Goal: Transaction & Acquisition: Book appointment/travel/reservation

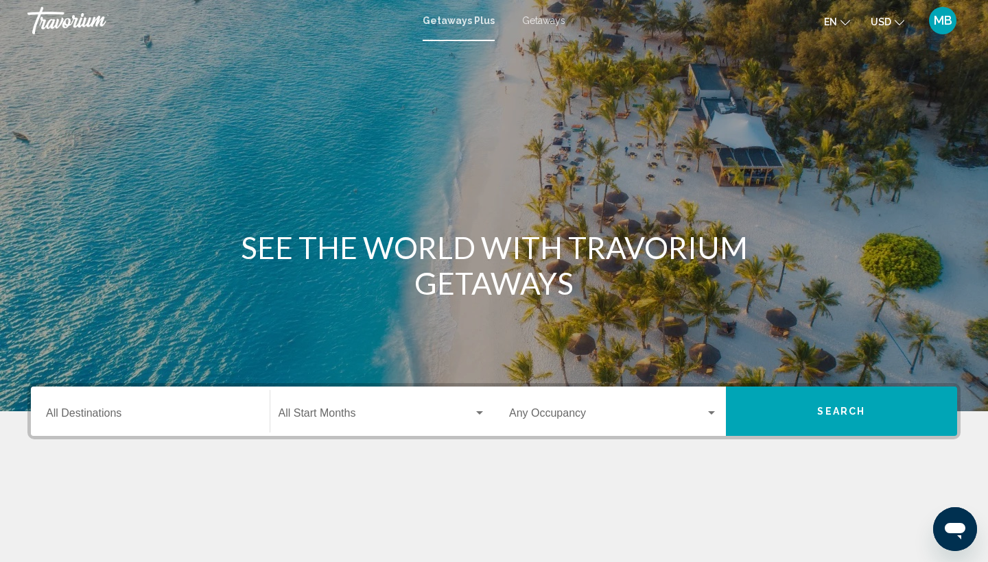
click at [139, 414] on input "Destination All Destinations" at bounding box center [150, 416] width 208 height 12
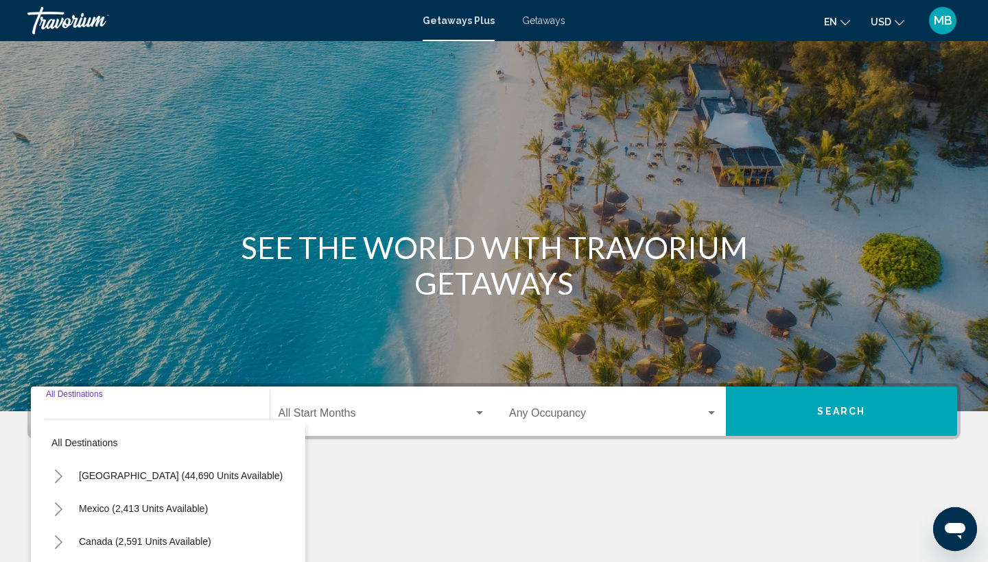
scroll to position [182, 0]
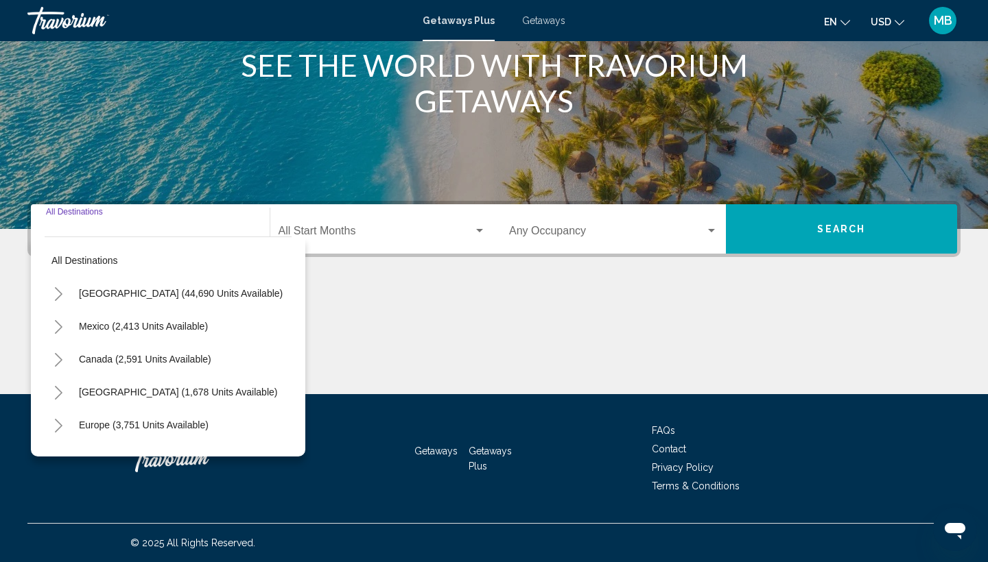
click at [60, 294] on icon "Toggle United States (44,690 units available)" at bounding box center [59, 294] width 8 height 14
click at [60, 292] on icon "Toggle United States (44,690 units available)" at bounding box center [58, 294] width 10 height 14
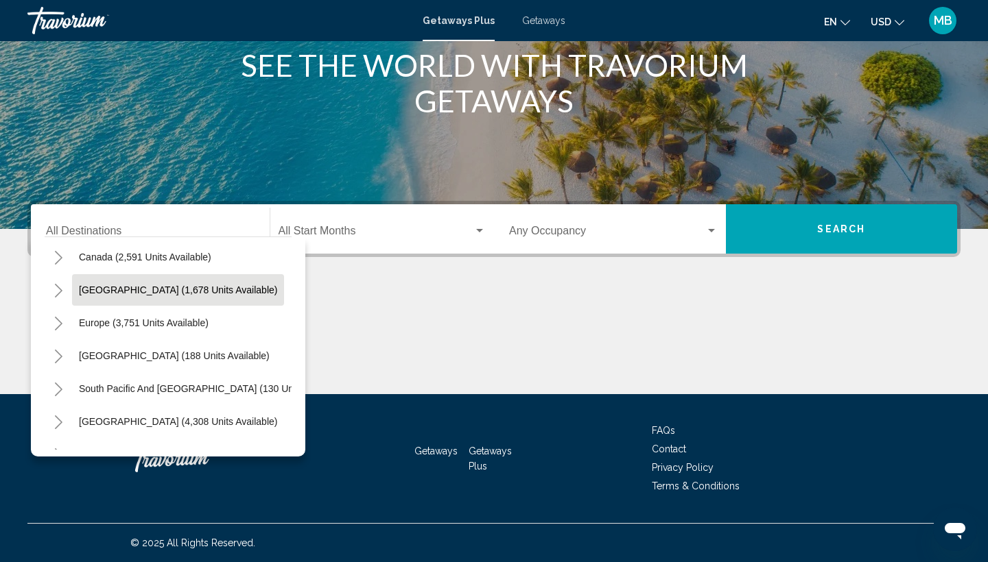
scroll to position [106, 0]
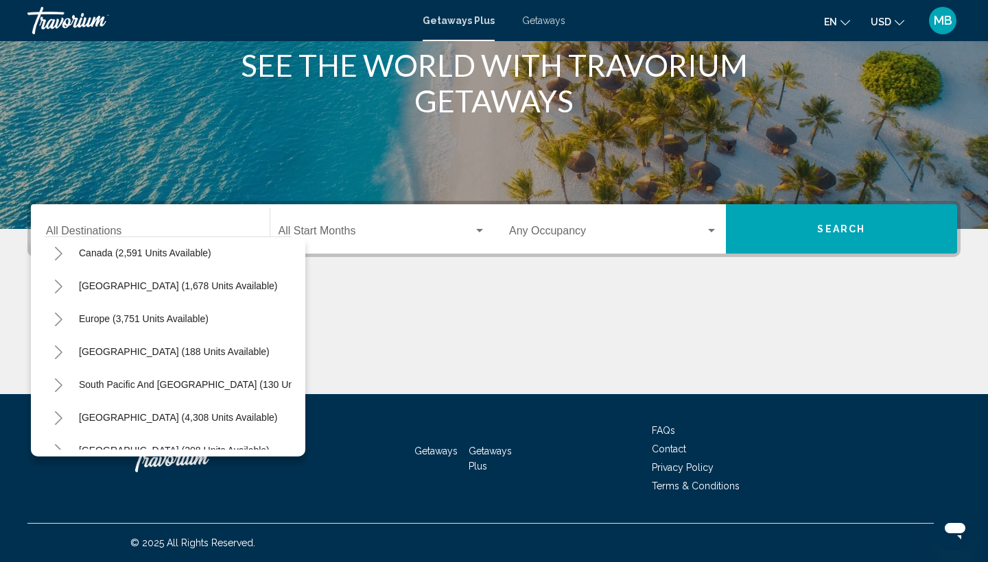
click at [58, 320] on icon "Toggle Europe (3,751 units available)" at bounding box center [58, 320] width 10 height 14
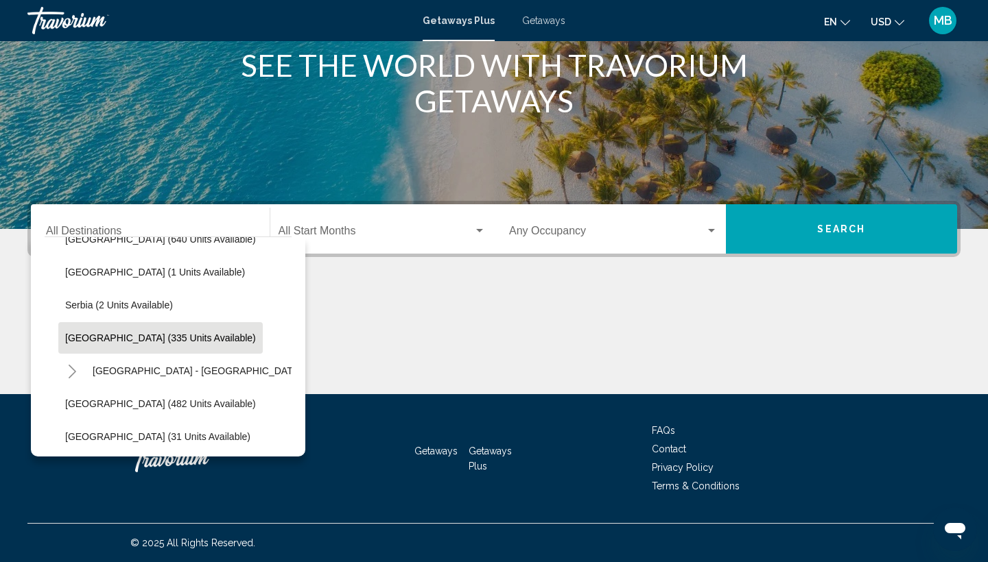
scroll to position [515, 1]
click at [79, 335] on span "[GEOGRAPHIC_DATA] (335 units available)" at bounding box center [159, 338] width 191 height 11
type input "**********"
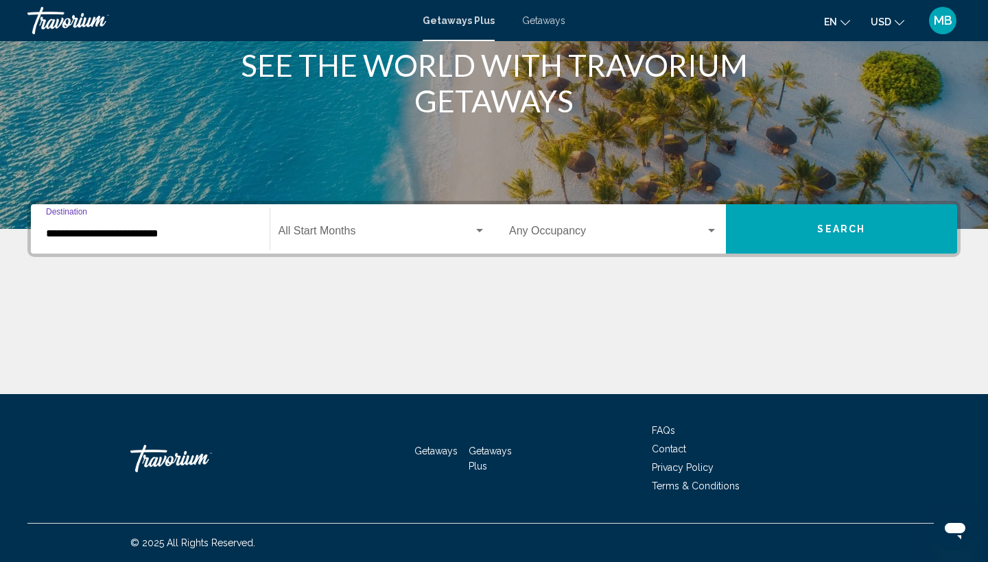
click at [804, 223] on button "Search" at bounding box center [842, 228] width 232 height 49
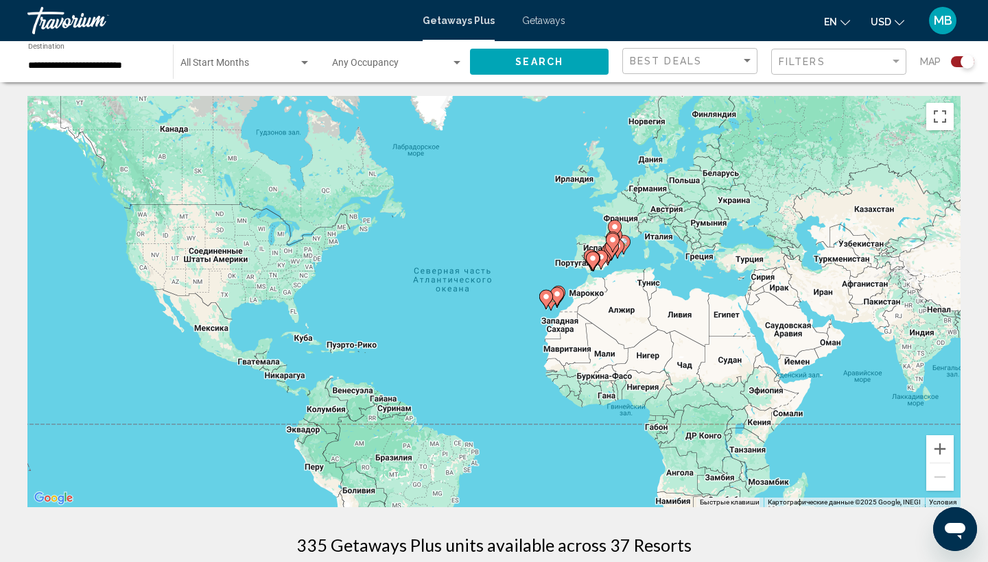
click at [963, 62] on div "Search widget" at bounding box center [967, 62] width 14 height 14
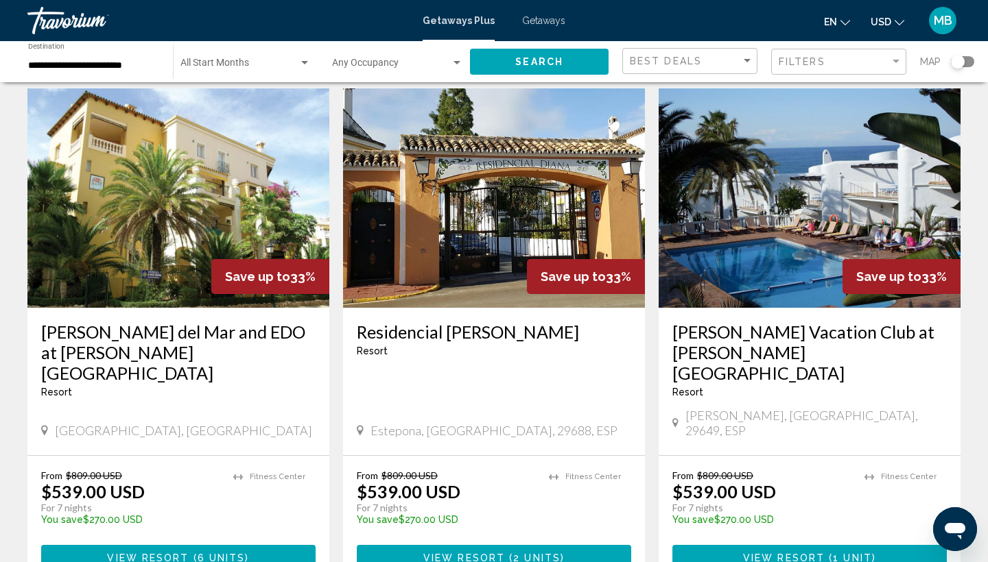
scroll to position [1599, 0]
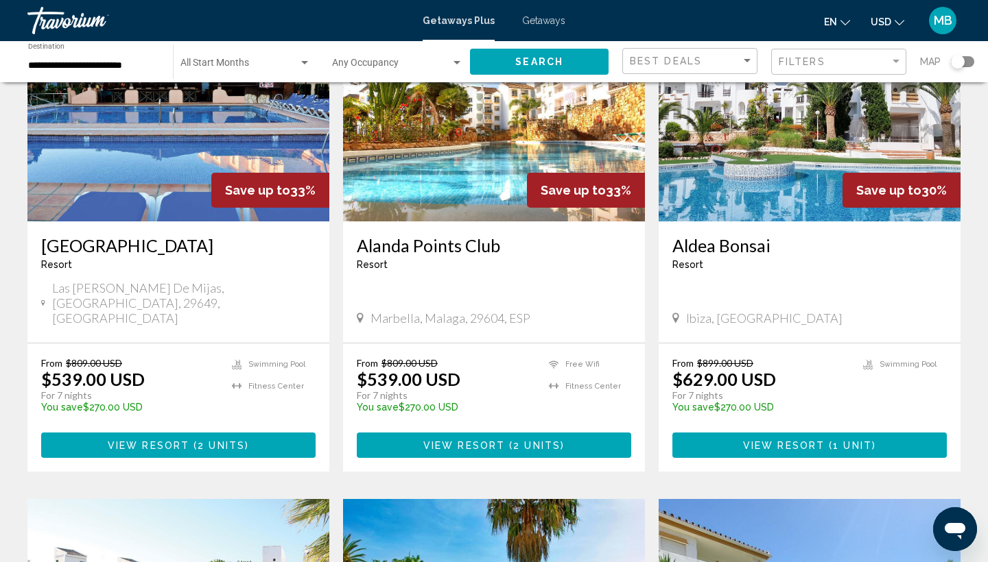
scroll to position [120, 0]
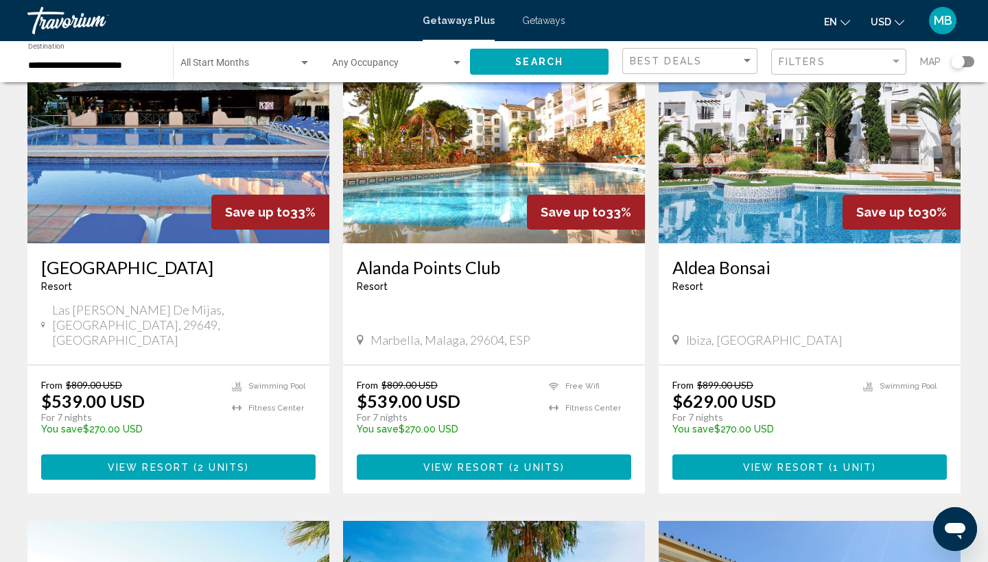
click at [797, 462] on span "View Resort" at bounding box center [784, 467] width 82 height 11
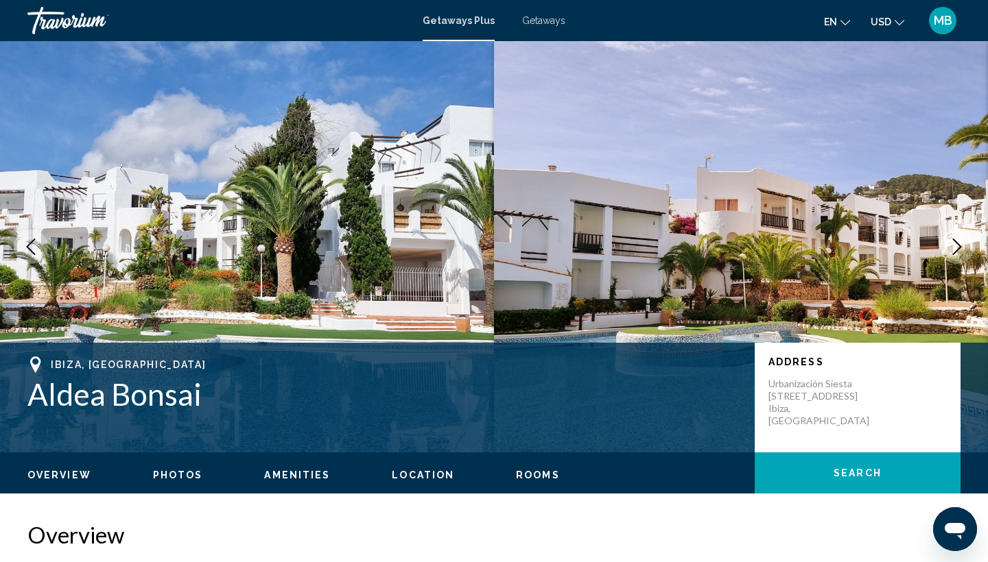
click at [955, 246] on icon "Next image" at bounding box center [956, 247] width 16 height 16
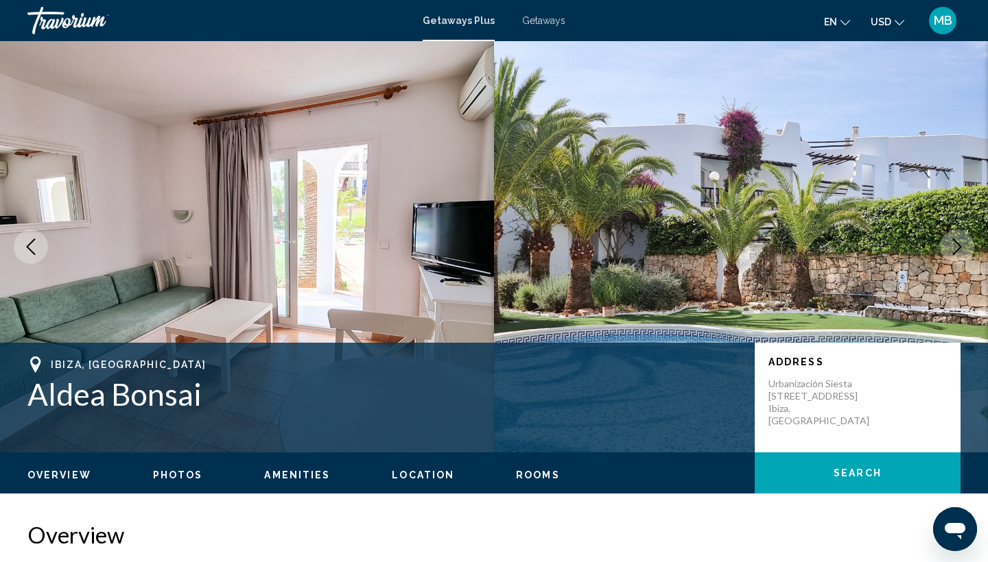
click at [955, 246] on icon "Next image" at bounding box center [956, 247] width 16 height 16
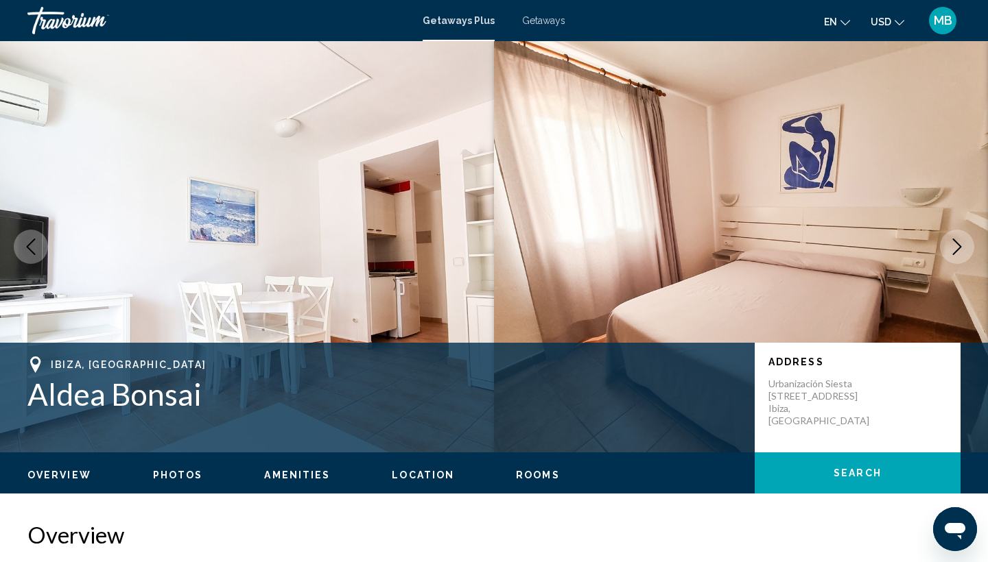
click at [955, 246] on icon "Next image" at bounding box center [956, 247] width 16 height 16
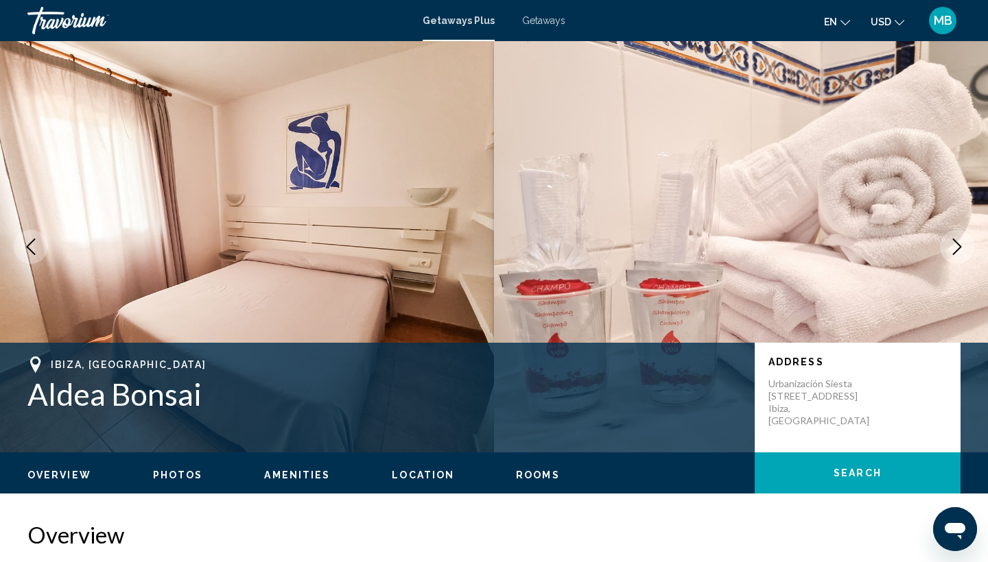
click at [955, 246] on icon "Next image" at bounding box center [956, 247] width 16 height 16
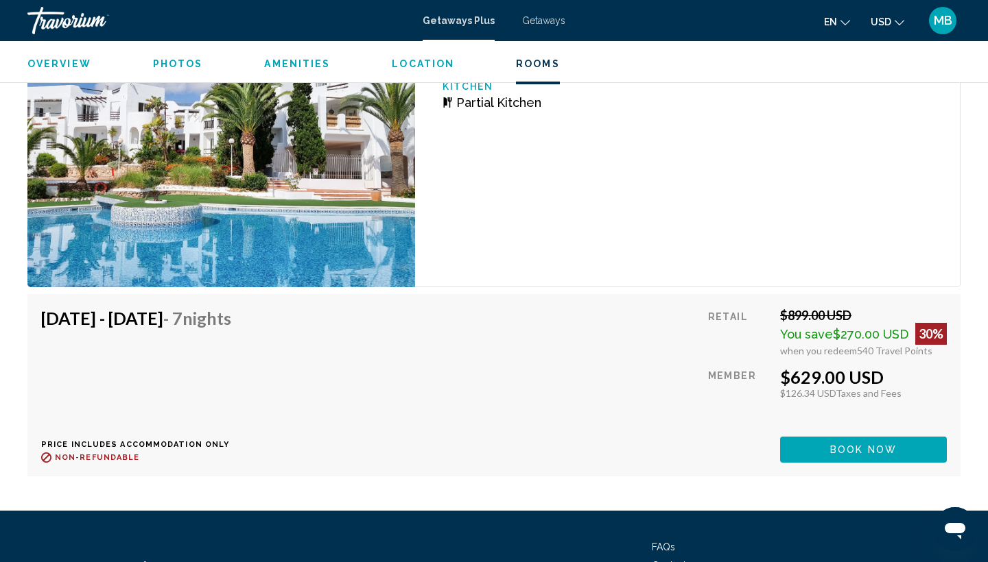
scroll to position [2519, 0]
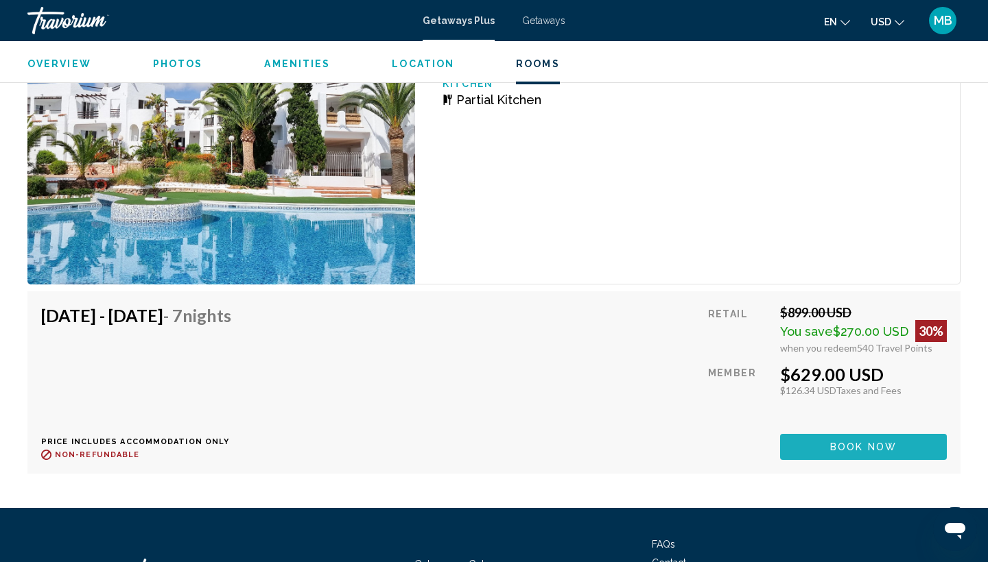
click at [839, 442] on span "Book now" at bounding box center [863, 447] width 67 height 11
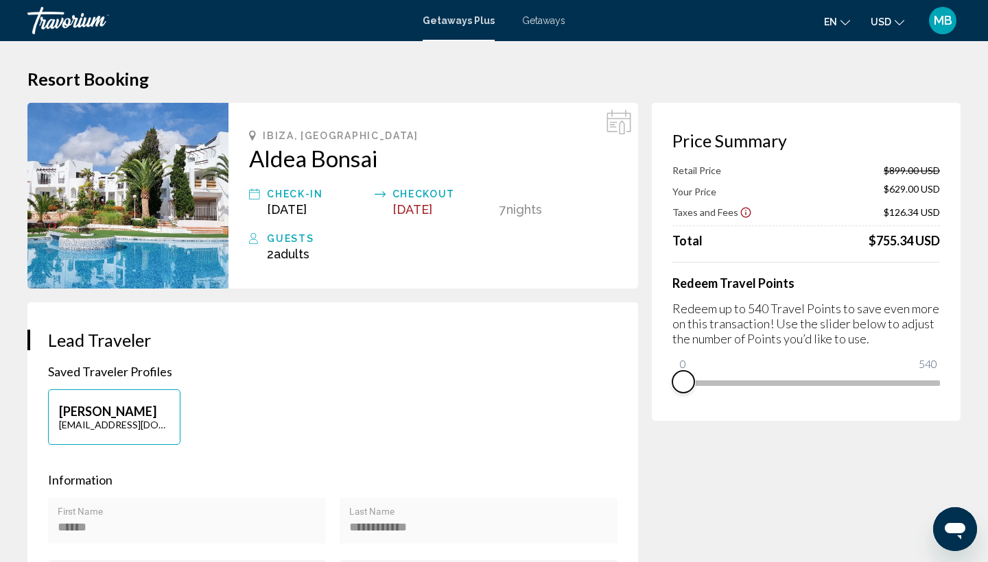
drag, startPoint x: 933, startPoint y: 407, endPoint x: 587, endPoint y: 440, distance: 347.9
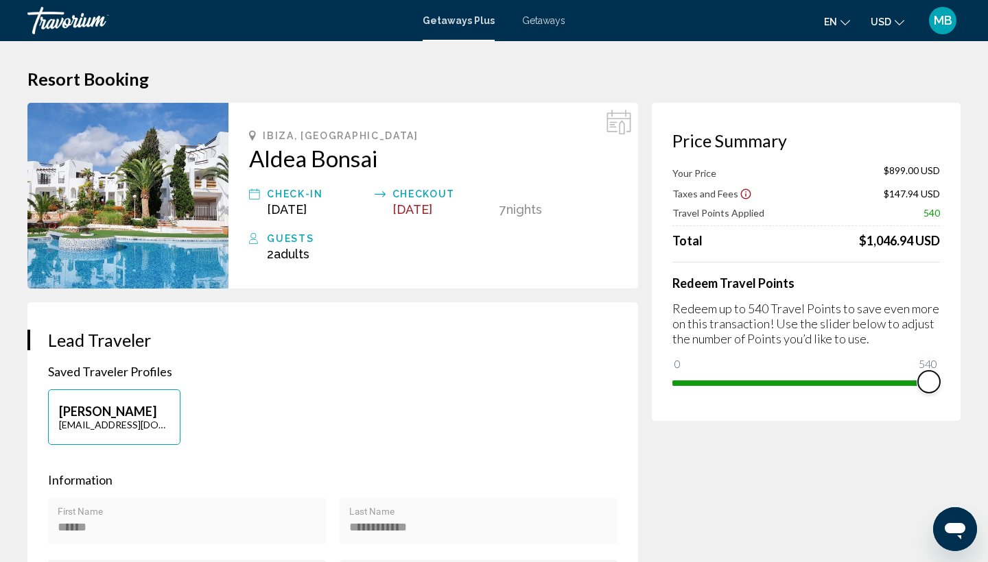
drag, startPoint x: 688, startPoint y: 369, endPoint x: 987, endPoint y: 410, distance: 301.8
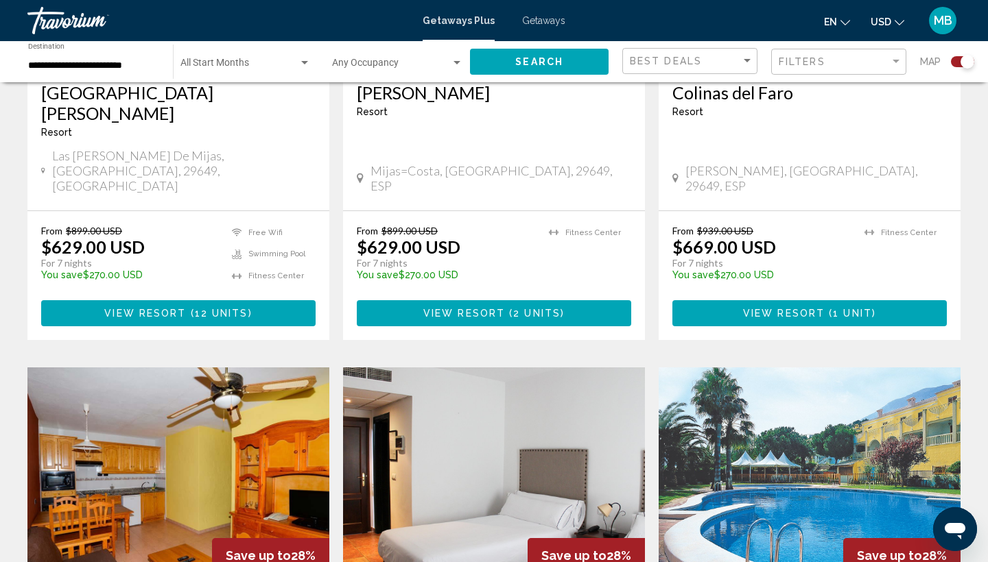
scroll to position [1218, 0]
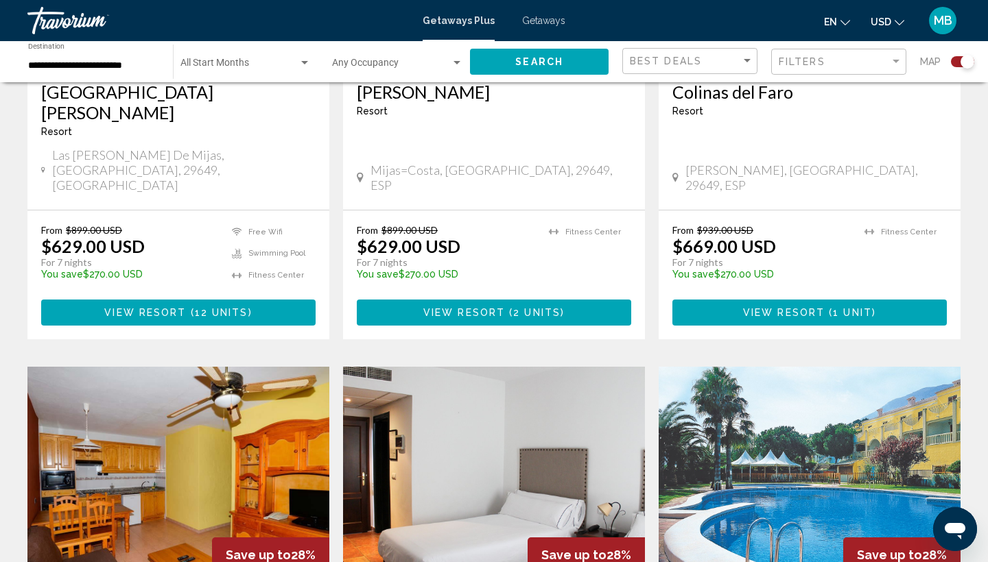
click at [274, 300] on button "View Resort ( 12 units )" at bounding box center [178, 312] width 274 height 25
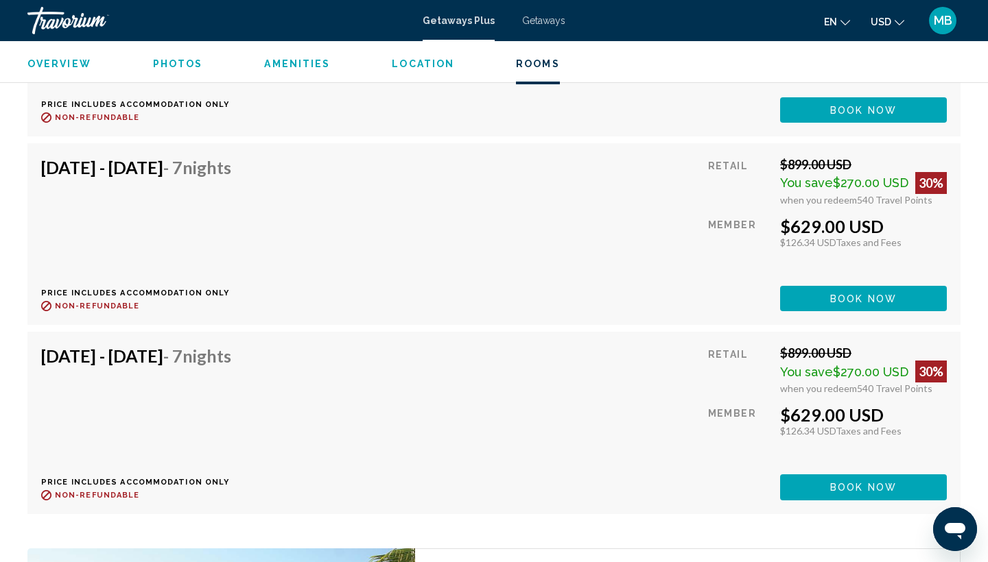
scroll to position [2903, 0]
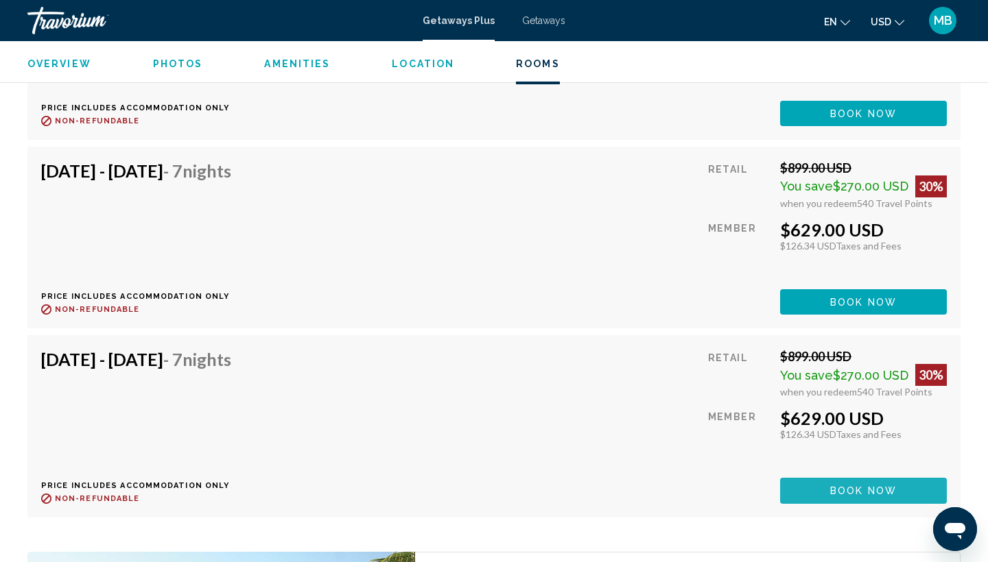
click at [852, 119] on span "Book now" at bounding box center [863, 113] width 67 height 11
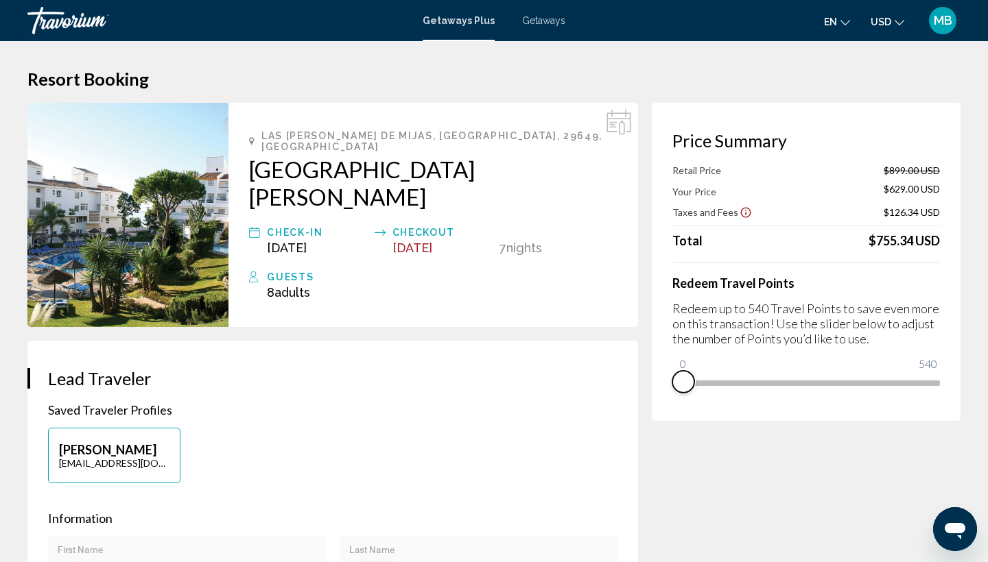
drag, startPoint x: 935, startPoint y: 405, endPoint x: 614, endPoint y: 422, distance: 321.4
